Goal: Book appointment/travel/reservation

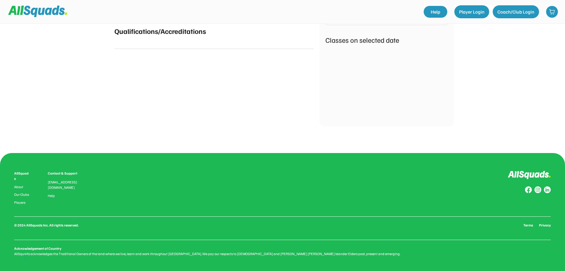
scroll to position [152, 0]
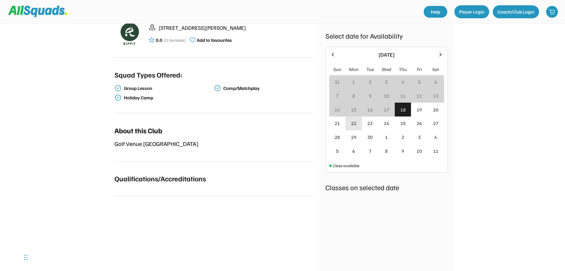
click at [352, 124] on div "22" at bounding box center [353, 123] width 5 height 7
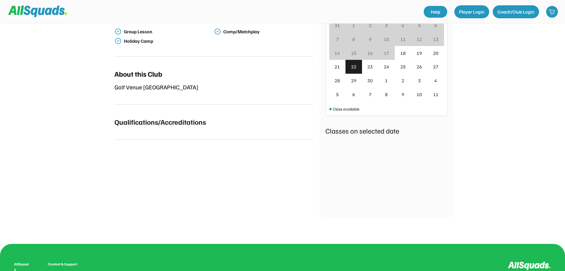
scroll to position [211, 0]
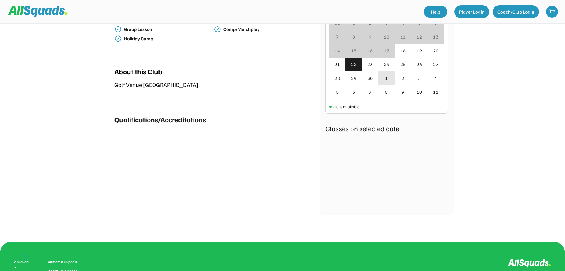
click at [365, 68] on div "23" at bounding box center [370, 64] width 17 height 14
click at [391, 64] on div "24" at bounding box center [386, 61] width 17 height 15
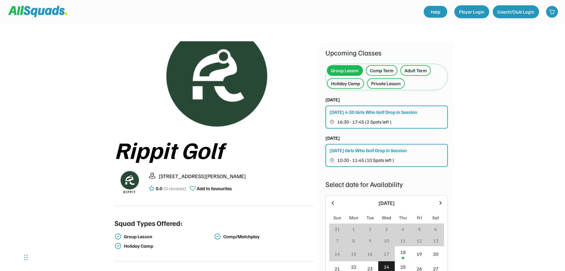
scroll to position [0, 0]
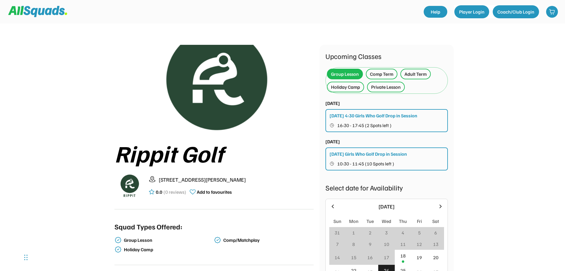
click at [392, 91] on div "Private Lesson" at bounding box center [386, 87] width 38 height 11
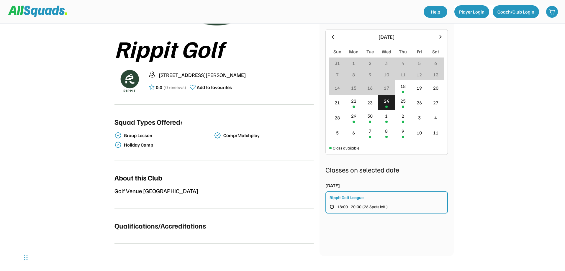
scroll to position [118, 0]
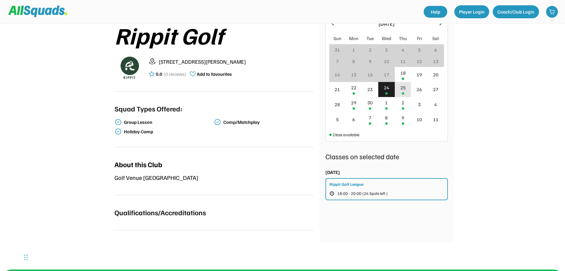
click at [400, 89] on div "25" at bounding box center [402, 89] width 17 height 15
click at [356, 93] on div "22" at bounding box center [353, 89] width 17 height 15
click at [372, 106] on div "30" at bounding box center [370, 104] width 17 height 15
click at [354, 105] on div "29" at bounding box center [353, 102] width 5 height 7
click at [387, 105] on div "1" at bounding box center [386, 102] width 3 height 7
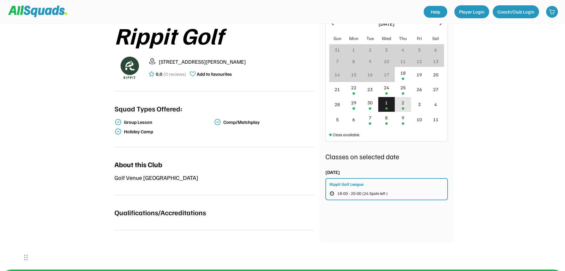
click at [400, 105] on div "2" at bounding box center [402, 104] width 17 height 15
click at [400, 121] on div "9" at bounding box center [402, 119] width 17 height 15
click at [390, 121] on div "8" at bounding box center [386, 119] width 17 height 15
click at [373, 121] on div "7" at bounding box center [370, 119] width 17 height 15
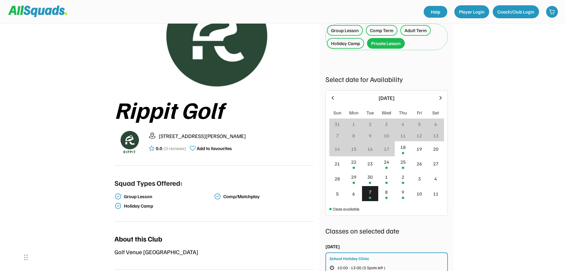
scroll to position [0, 0]
